Goal: Task Accomplishment & Management: Complete application form

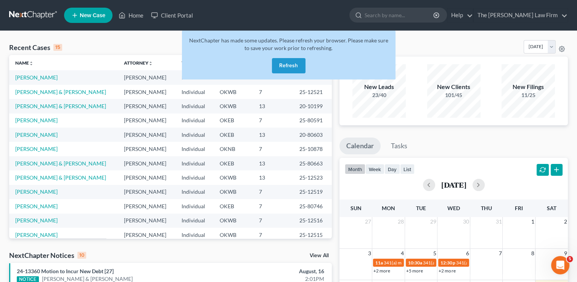
click at [36, 13] on link at bounding box center [33, 15] width 49 height 14
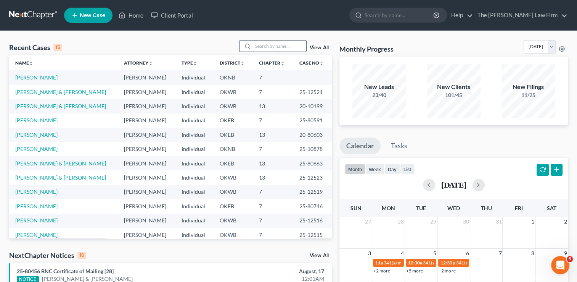
click at [276, 45] on input "search" at bounding box center [279, 45] width 53 height 11
click at [31, 77] on link "[PERSON_NAME]" at bounding box center [36, 77] width 42 height 6
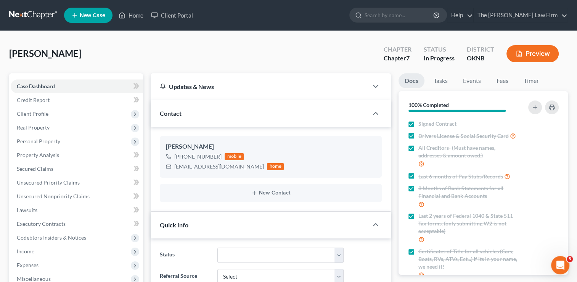
scroll to position [78, 0]
click at [52, 114] on span "Client Profile" at bounding box center [77, 114] width 132 height 14
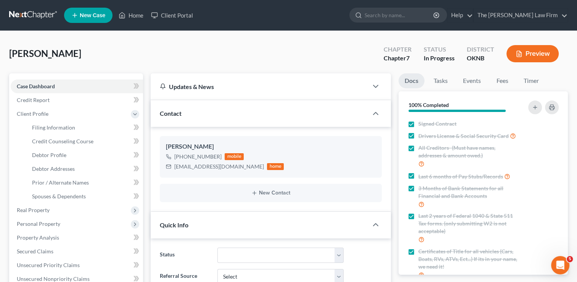
click at [28, 14] on link at bounding box center [33, 15] width 49 height 14
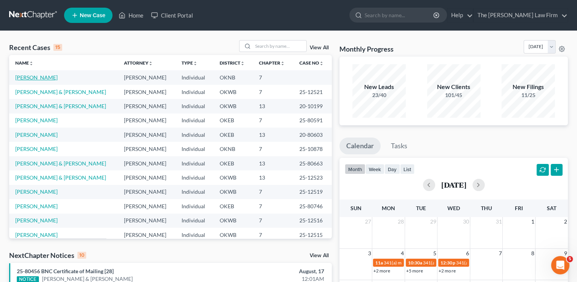
click at [33, 77] on link "[PERSON_NAME]" at bounding box center [36, 77] width 42 height 6
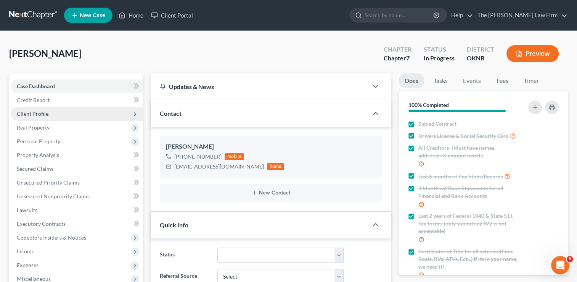
scroll to position [78, 0]
click at [39, 115] on span "Client Profile" at bounding box center [33, 113] width 32 height 6
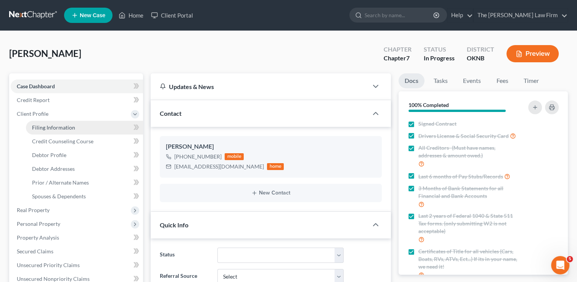
click at [60, 129] on span "Filing Information" at bounding box center [53, 127] width 43 height 6
select select "1"
select select "0"
select select "37"
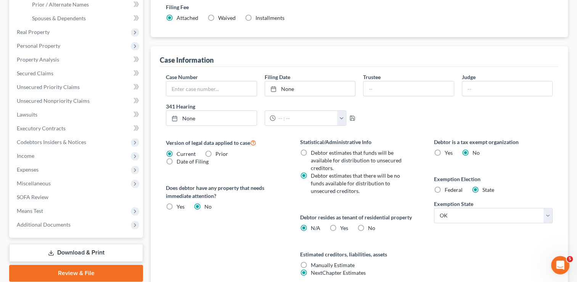
scroll to position [191, 0]
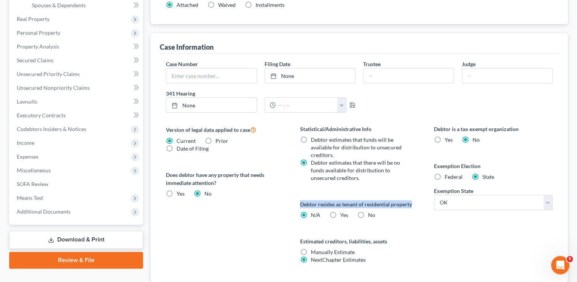
drag, startPoint x: 299, startPoint y: 202, endPoint x: 414, endPoint y: 202, distance: 114.8
click at [414, 202] on div "Statistical/Administrative Info Debtor estimates that funds will be available f…" at bounding box center [360, 203] width 134 height 157
drag, startPoint x: 414, startPoint y: 202, endPoint x: 373, endPoint y: 203, distance: 41.2
copy label "Debtor resides as tenant of residential property"
click at [340, 214] on label "Yes Yes" at bounding box center [344, 215] width 8 height 8
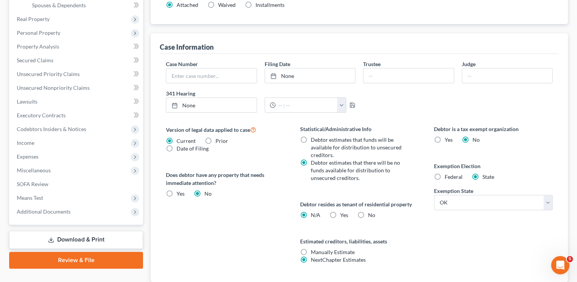
click at [343, 214] on input "Yes Yes" at bounding box center [345, 213] width 5 height 5
radio input "true"
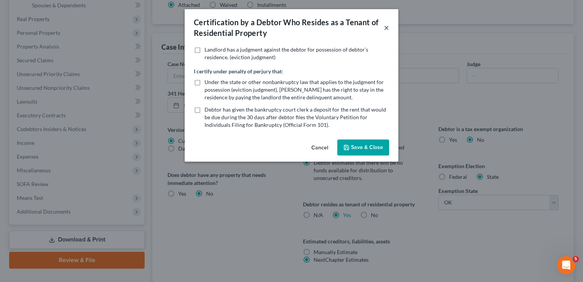
drag, startPoint x: 386, startPoint y: 27, endPoint x: 389, endPoint y: 31, distance: 4.7
click at [386, 27] on button "×" at bounding box center [386, 27] width 5 height 9
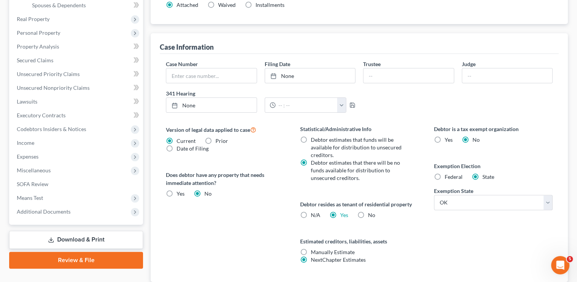
click at [311, 214] on label "N/A" at bounding box center [316, 215] width 10 height 8
click at [314, 214] on input "N/A" at bounding box center [316, 213] width 5 height 5
radio input "true"
radio input "false"
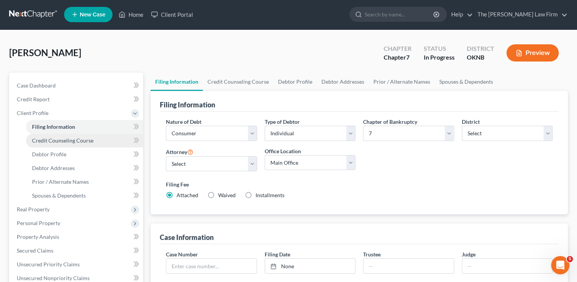
scroll to position [0, 0]
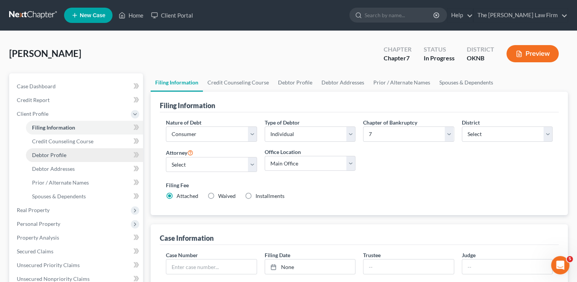
click at [56, 155] on span "Debtor Profile" at bounding box center [49, 154] width 34 height 6
select select "0"
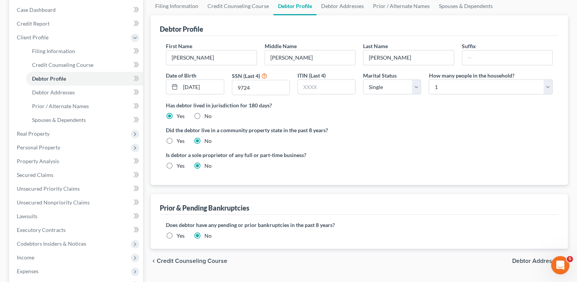
scroll to position [114, 0]
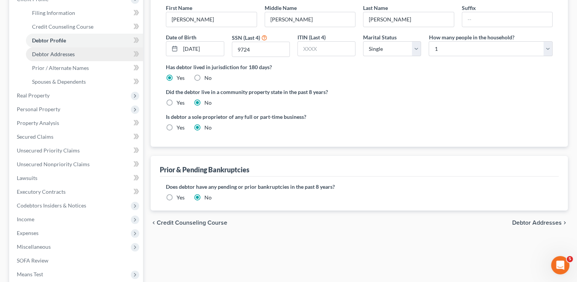
click at [69, 53] on span "Debtor Addresses" at bounding box center [53, 54] width 43 height 6
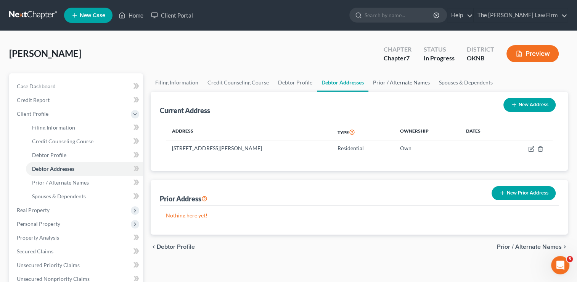
click at [404, 83] on link "Prior / Alternate Names" at bounding box center [402, 82] width 66 height 18
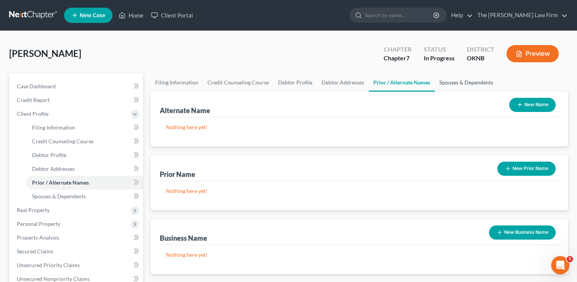
click at [452, 85] on link "Spouses & Dependents" at bounding box center [466, 82] width 63 height 18
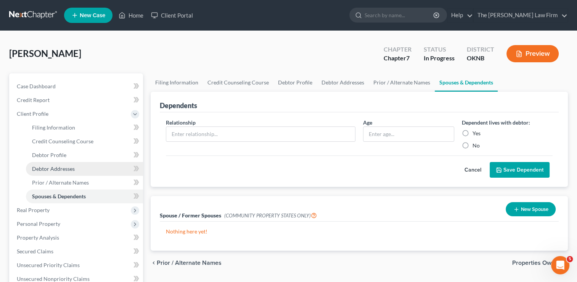
click at [62, 170] on span "Debtor Addresses" at bounding box center [53, 168] width 43 height 6
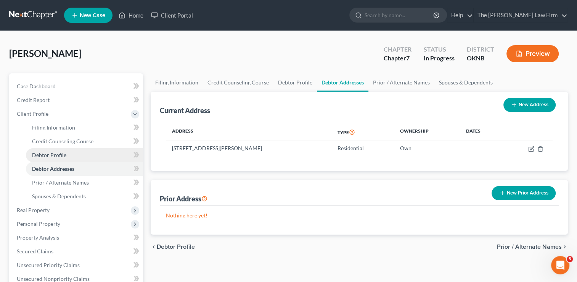
click at [60, 157] on span "Debtor Profile" at bounding box center [49, 154] width 34 height 6
select select "0"
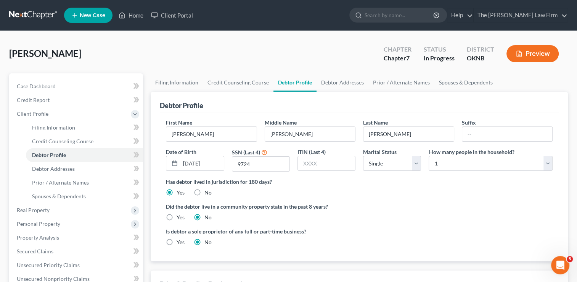
click at [177, 217] on label "Yes" at bounding box center [181, 217] width 8 height 8
click at [180, 217] on input "Yes" at bounding box center [182, 215] width 5 height 5
radio input "true"
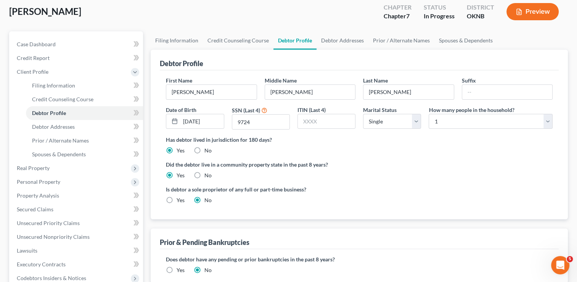
scroll to position [38, 0]
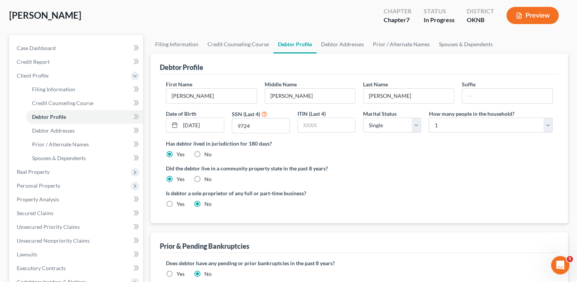
click at [204, 180] on label "No" at bounding box center [207, 179] width 7 height 8
click at [208, 180] on input "No" at bounding box center [210, 177] width 5 height 5
radio input "true"
radio input "false"
click at [71, 130] on span "Debtor Addresses" at bounding box center [53, 130] width 43 height 6
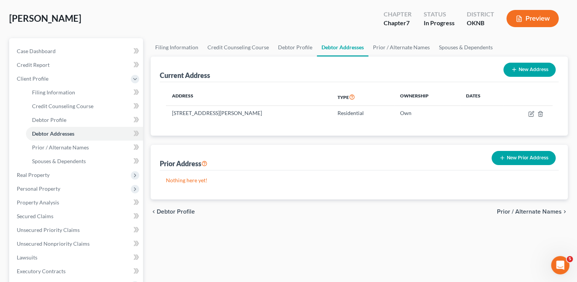
scroll to position [76, 0]
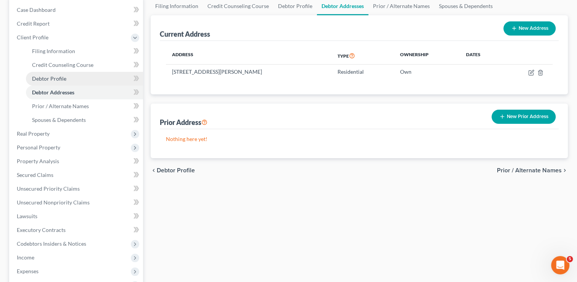
click at [60, 76] on span "Debtor Profile" at bounding box center [49, 78] width 34 height 6
select select "0"
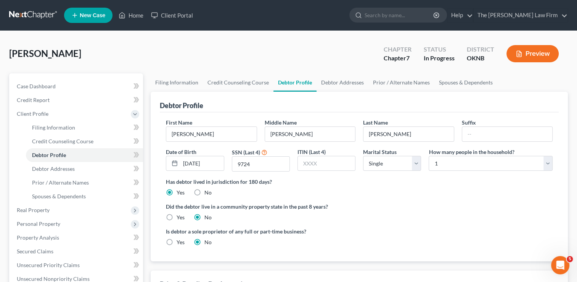
click at [177, 216] on label "Yes" at bounding box center [181, 217] width 8 height 8
click at [180, 216] on input "Yes" at bounding box center [182, 215] width 5 height 5
radio input "true"
radio input "false"
click at [81, 167] on link "Debtor Addresses" at bounding box center [84, 169] width 117 height 14
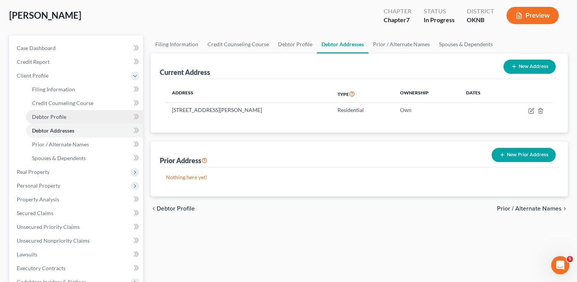
click at [67, 115] on link "Debtor Profile" at bounding box center [84, 117] width 117 height 14
select select "0"
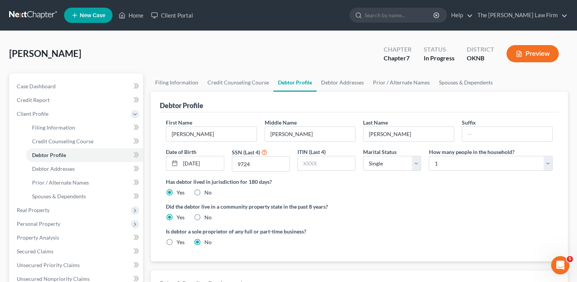
click at [204, 216] on label "No" at bounding box center [207, 217] width 7 height 8
click at [208, 216] on input "No" at bounding box center [210, 215] width 5 height 5
radio input "true"
radio input "false"
click at [381, 225] on ng-include "First Name [PERSON_NAME] Middle Name [PERSON_NAME] Last Name [PERSON_NAME] Date…" at bounding box center [359, 185] width 387 height 134
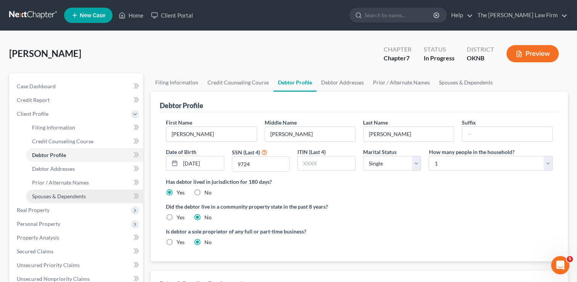
click at [76, 195] on span "Spouses & Dependents" at bounding box center [59, 196] width 54 height 6
